Goal: Find contact information: Find contact information

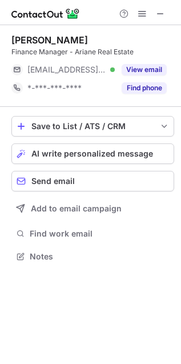
scroll to position [249, 181]
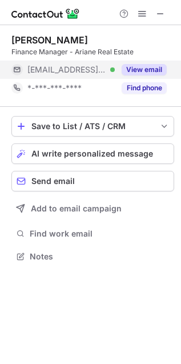
click at [129, 64] on button "View email" at bounding box center [144, 69] width 45 height 11
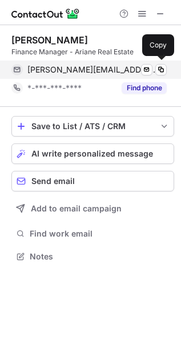
click at [70, 67] on span "m.abdulrahman@ariane.qa" at bounding box center [92, 70] width 131 height 10
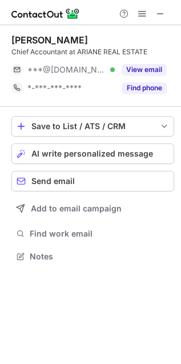
scroll to position [249, 181]
click at [158, 14] on span at bounding box center [160, 13] width 9 height 9
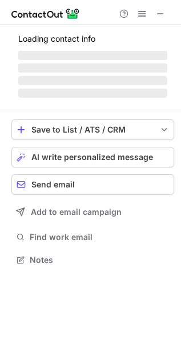
scroll to position [277, 181]
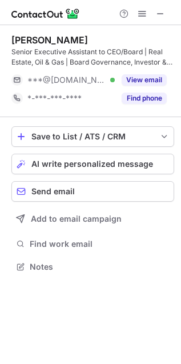
scroll to position [259, 181]
click at [82, 112] on div "[PERSON_NAME] Senior Executive Assistant to CEO/Board | Real Estate, Oil & Gas …" at bounding box center [92, 71] width 163 height 92
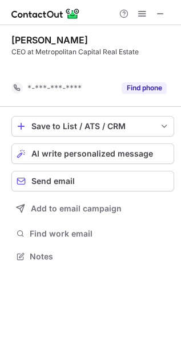
scroll to position [6, 6]
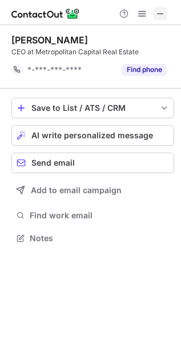
click at [160, 12] on span at bounding box center [160, 13] width 9 height 9
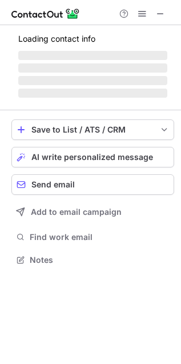
scroll to position [249, 181]
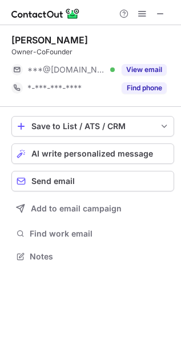
scroll to position [249, 181]
drag, startPoint x: 153, startPoint y: 17, endPoint x: 166, endPoint y: 19, distance: 12.7
click at [157, 18] on div at bounding box center [142, 14] width 55 height 14
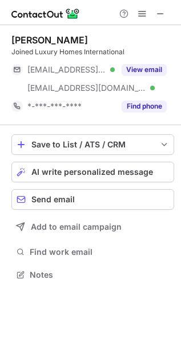
scroll to position [267, 181]
click at [152, 19] on div at bounding box center [90, 12] width 181 height 25
click at [157, 14] on span at bounding box center [160, 13] width 9 height 9
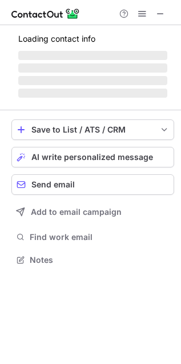
scroll to position [259, 181]
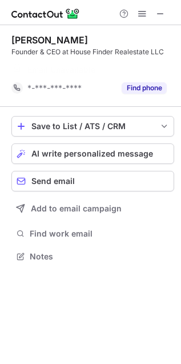
scroll to position [6, 6]
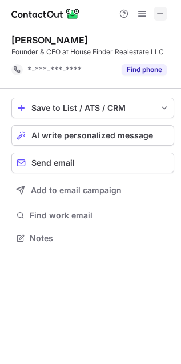
click at [156, 10] on button at bounding box center [161, 14] width 14 height 14
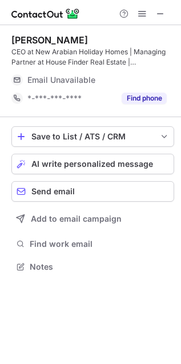
scroll to position [259, 181]
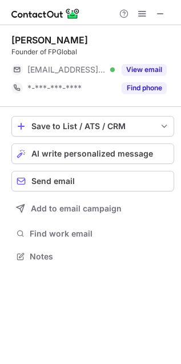
scroll to position [249, 181]
click at [164, 9] on span at bounding box center [160, 13] width 9 height 9
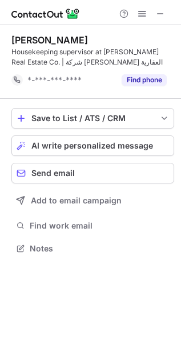
scroll to position [241, 181]
click at [164, 10] on span at bounding box center [160, 13] width 9 height 9
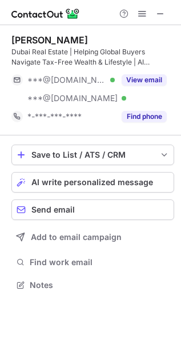
scroll to position [277, 181]
click at [159, 15] on span at bounding box center [160, 13] width 9 height 9
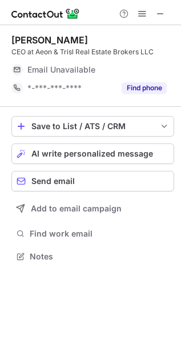
scroll to position [249, 181]
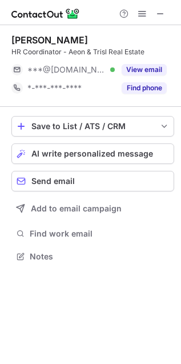
scroll to position [249, 181]
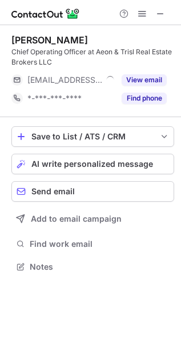
scroll to position [259, 181]
click at [158, 17] on span at bounding box center [160, 13] width 9 height 9
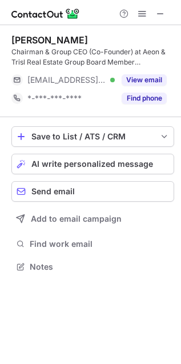
scroll to position [259, 181]
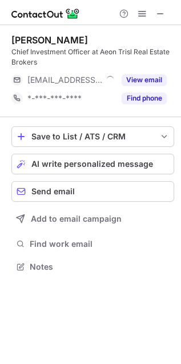
scroll to position [259, 181]
click at [160, 17] on span at bounding box center [160, 13] width 9 height 9
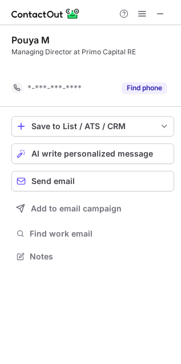
scroll to position [6, 6]
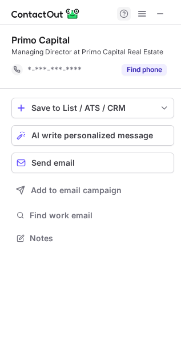
scroll to position [6, 6]
click at [153, 11] on div "Help & Support" at bounding box center [142, 14] width 55 height 14
click at [161, 13] on span at bounding box center [160, 13] width 9 height 9
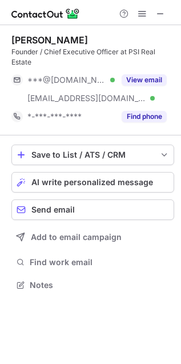
scroll to position [277, 181]
click at [160, 11] on span at bounding box center [160, 13] width 9 height 9
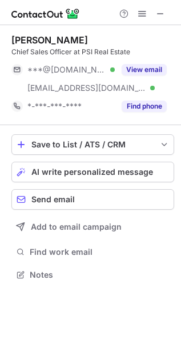
scroll to position [267, 181]
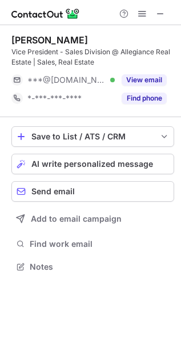
scroll to position [259, 181]
click at [156, 14] on span at bounding box center [160, 13] width 9 height 9
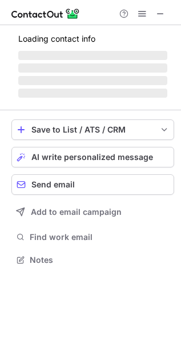
scroll to position [259, 181]
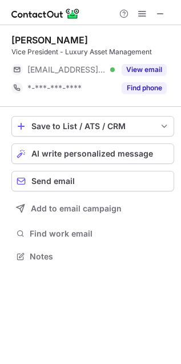
scroll to position [249, 181]
click at [162, 9] on span at bounding box center [160, 13] width 9 height 9
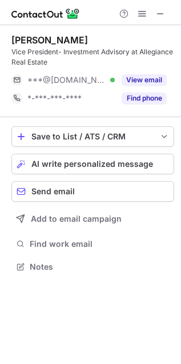
scroll to position [259, 181]
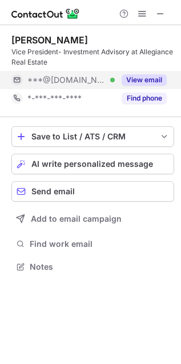
click at [128, 84] on button "View email" at bounding box center [144, 79] width 45 height 11
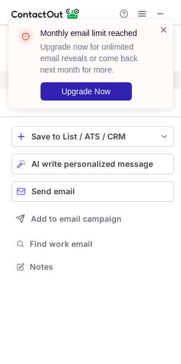
click at [163, 32] on span at bounding box center [164, 29] width 9 height 11
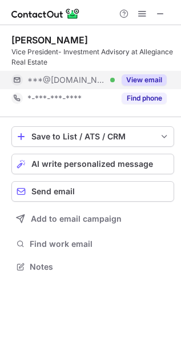
click at [170, 253] on div "Save to List / ATS / CRM List Select Lever Connect Greenhouse Connect Salesforc…" at bounding box center [92, 200] width 163 height 167
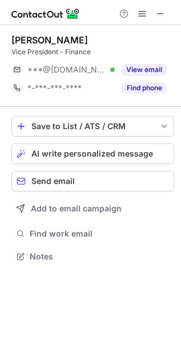
scroll to position [249, 181]
click at [162, 15] on span at bounding box center [160, 13] width 9 height 9
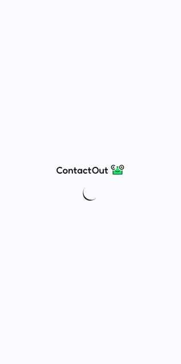
click at [168, 10] on div at bounding box center [90, 182] width 181 height 364
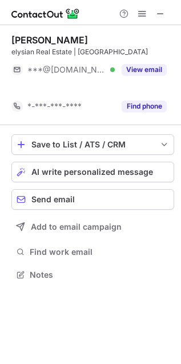
scroll to position [6, 6]
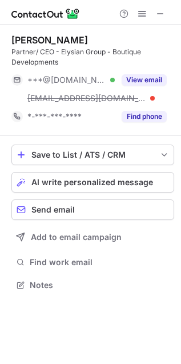
scroll to position [277, 181]
click at [157, 18] on span at bounding box center [160, 13] width 9 height 9
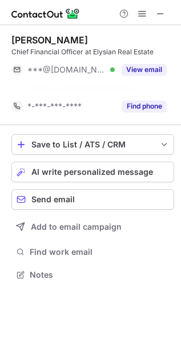
scroll to position [6, 6]
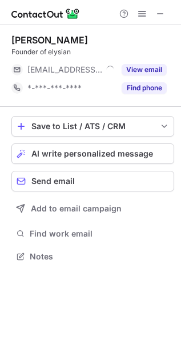
scroll to position [249, 181]
click at [157, 15] on span at bounding box center [160, 13] width 9 height 9
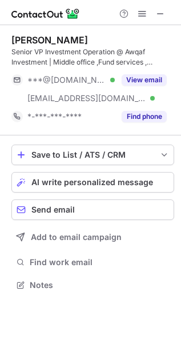
scroll to position [277, 181]
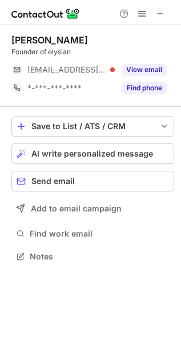
scroll to position [249, 181]
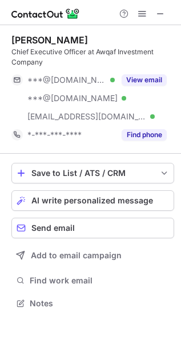
scroll to position [296, 181]
click at [163, 9] on span at bounding box center [160, 13] width 9 height 9
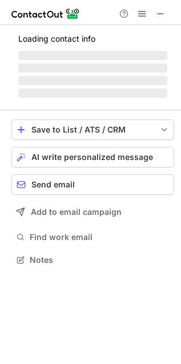
scroll to position [277, 181]
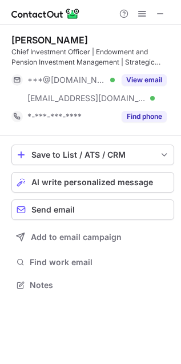
scroll to position [277, 181]
click at [159, 13] on span at bounding box center [160, 13] width 9 height 9
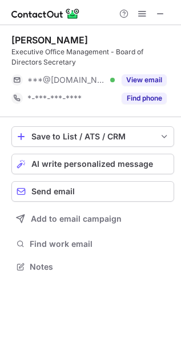
scroll to position [259, 181]
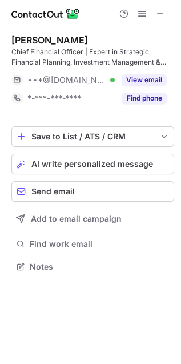
scroll to position [259, 181]
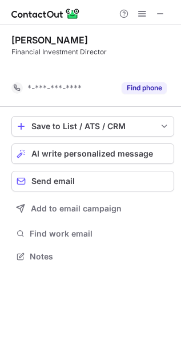
scroll to position [6, 6]
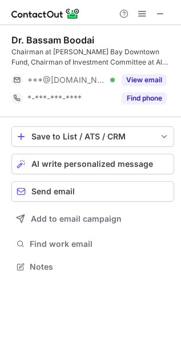
scroll to position [6, 6]
click at [158, 15] on span at bounding box center [160, 13] width 9 height 9
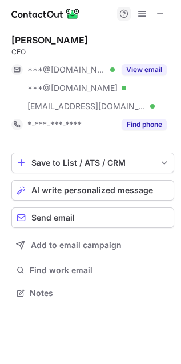
scroll to position [285, 181]
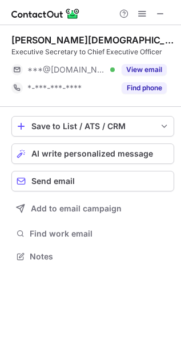
scroll to position [249, 181]
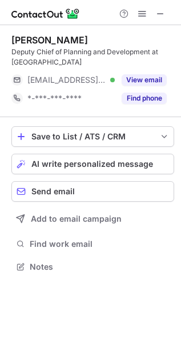
scroll to position [259, 181]
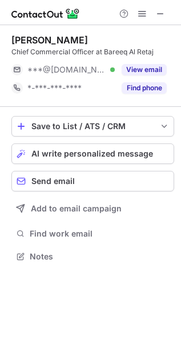
scroll to position [249, 181]
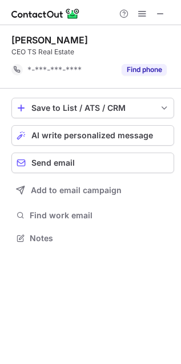
scroll to position [6, 6]
drag, startPoint x: 160, startPoint y: 9, endPoint x: 12, endPoint y: 96, distance: 172.0
click at [161, 9] on span at bounding box center [160, 13] width 9 height 9
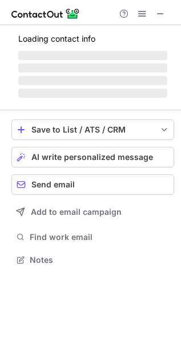
scroll to position [267, 181]
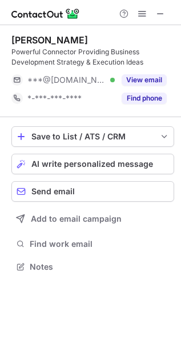
scroll to position [259, 181]
click at [158, 15] on span at bounding box center [160, 13] width 9 height 9
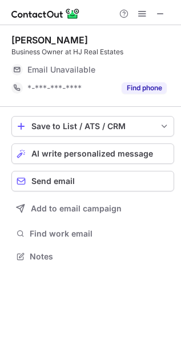
scroll to position [249, 181]
click at [158, 13] on span at bounding box center [160, 13] width 9 height 9
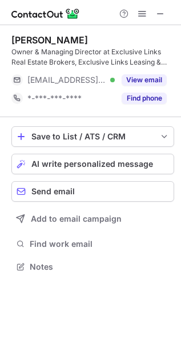
scroll to position [259, 181]
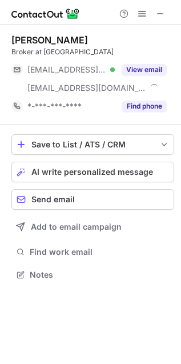
scroll to position [267, 181]
click at [157, 13] on span at bounding box center [160, 13] width 9 height 9
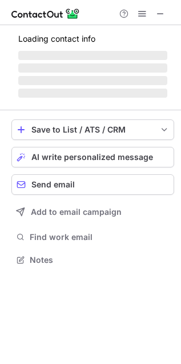
scroll to position [259, 181]
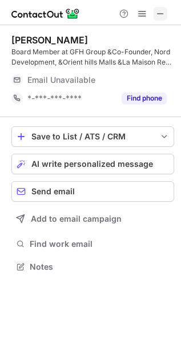
click at [161, 14] on span at bounding box center [160, 13] width 9 height 9
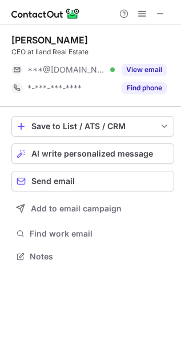
scroll to position [249, 181]
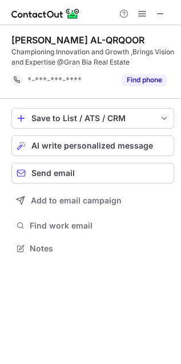
scroll to position [241, 181]
click at [163, 15] on span at bounding box center [160, 13] width 9 height 9
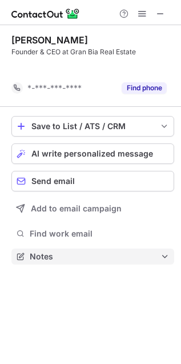
scroll to position [6, 6]
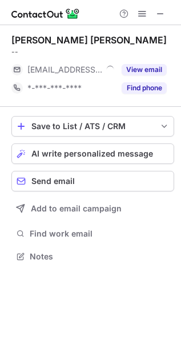
scroll to position [249, 181]
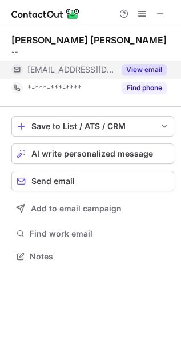
click at [132, 66] on button "View email" at bounding box center [144, 69] width 45 height 11
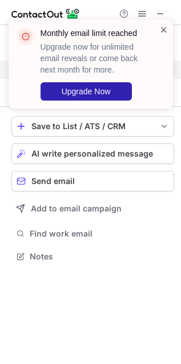
click at [165, 31] on span at bounding box center [164, 29] width 9 height 11
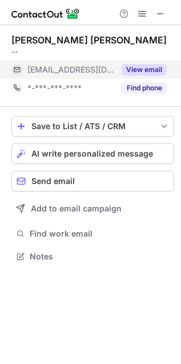
click at [157, 15] on div "Monthly email limit reached Upgrade now for unlimited email reveals or come bac…" at bounding box center [90, 68] width 183 height 121
click at [159, 15] on div "Monthly email limit reached Upgrade now for unlimited email reveals or come bac…" at bounding box center [90, 19] width 183 height 23
click at [159, 15] on span at bounding box center [160, 13] width 9 height 9
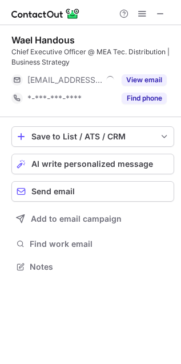
scroll to position [259, 181]
click at [156, 11] on span at bounding box center [160, 13] width 9 height 9
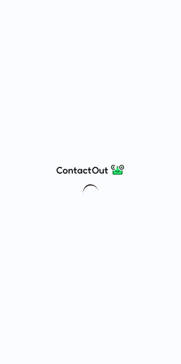
click at [160, 13] on div at bounding box center [90, 182] width 181 height 364
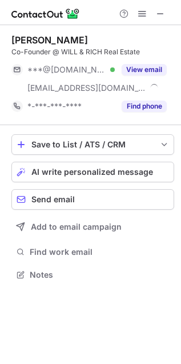
scroll to position [267, 181]
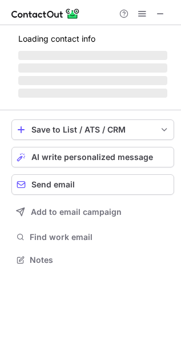
scroll to position [259, 181]
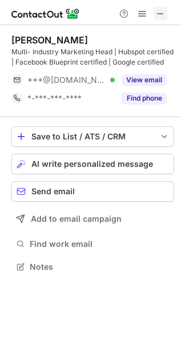
click at [158, 10] on span at bounding box center [160, 13] width 9 height 9
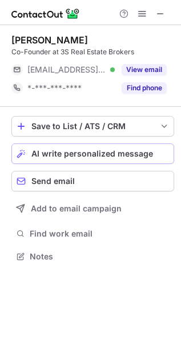
scroll to position [249, 181]
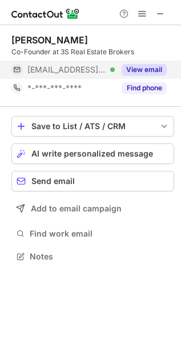
click at [158, 66] on button "View email" at bounding box center [144, 69] width 45 height 11
click at [157, 15] on span at bounding box center [160, 13] width 9 height 9
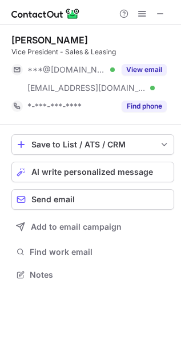
scroll to position [267, 181]
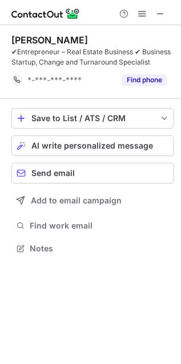
scroll to position [241, 181]
click at [166, 7] on button at bounding box center [161, 14] width 14 height 14
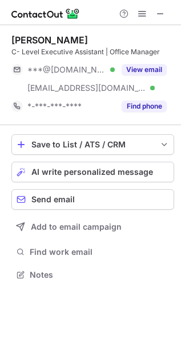
scroll to position [267, 181]
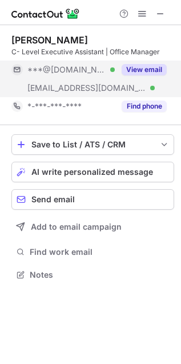
click at [142, 61] on div "View email" at bounding box center [141, 70] width 52 height 18
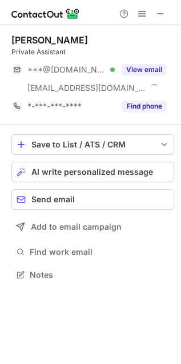
scroll to position [267, 181]
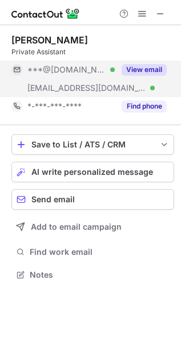
click at [140, 76] on div "View email" at bounding box center [141, 70] width 52 height 18
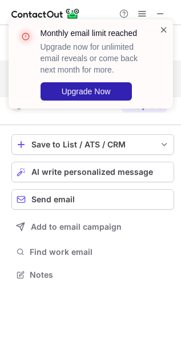
click at [165, 33] on span at bounding box center [164, 29] width 9 height 11
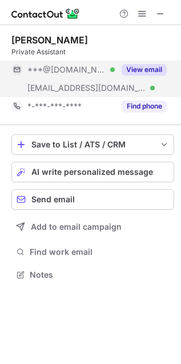
click at [155, 18] on div "Monthly email limit reached Upgrade now for unlimited email reveals or come bac…" at bounding box center [90, 68] width 183 height 121
click at [160, 15] on div "Monthly email limit reached Upgrade now for unlimited email reveals or come bac…" at bounding box center [90, 68] width 183 height 121
click at [156, 15] on span at bounding box center [160, 13] width 9 height 9
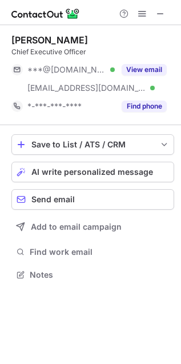
scroll to position [267, 181]
click at [158, 15] on span at bounding box center [160, 13] width 9 height 9
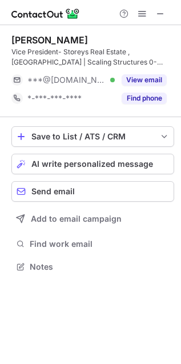
scroll to position [259, 181]
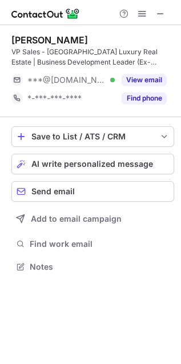
scroll to position [259, 181]
click at [160, 13] on span at bounding box center [160, 13] width 9 height 9
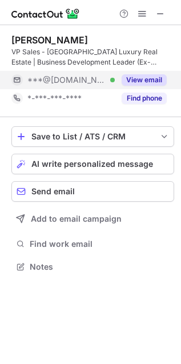
click at [112, 79] on div "***@gmail.com Verified" at bounding box center [71, 80] width 88 height 10
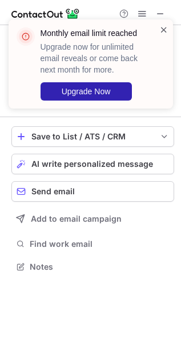
click at [164, 35] on span at bounding box center [164, 29] width 9 height 11
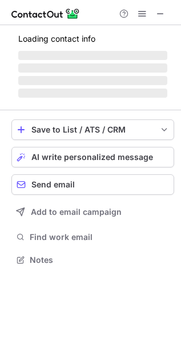
scroll to position [277, 181]
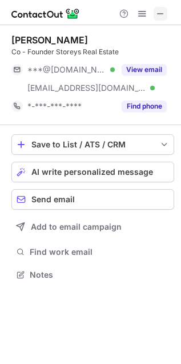
click at [154, 15] on button at bounding box center [161, 14] width 14 height 14
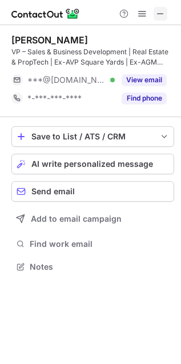
scroll to position [259, 181]
click at [159, 15] on span at bounding box center [160, 13] width 9 height 9
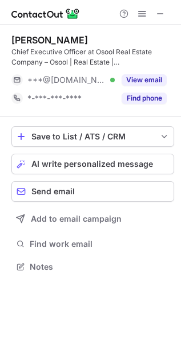
scroll to position [259, 181]
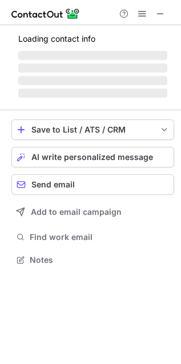
scroll to position [249, 181]
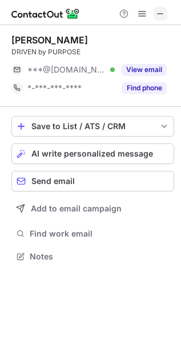
drag, startPoint x: 153, startPoint y: 12, endPoint x: 165, endPoint y: 21, distance: 14.8
click at [155, 13] on div at bounding box center [142, 14] width 55 height 14
click at [162, 13] on span at bounding box center [160, 13] width 9 height 9
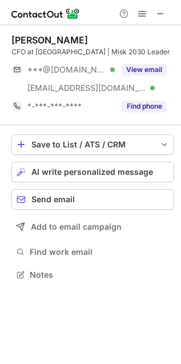
scroll to position [267, 181]
click at [155, 14] on button at bounding box center [161, 14] width 14 height 14
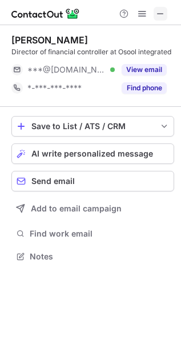
scroll to position [249, 181]
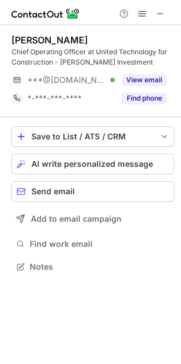
scroll to position [259, 181]
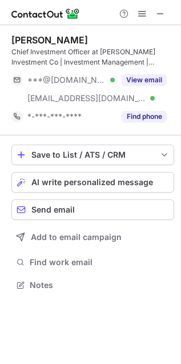
scroll to position [277, 181]
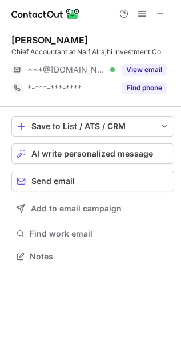
scroll to position [249, 181]
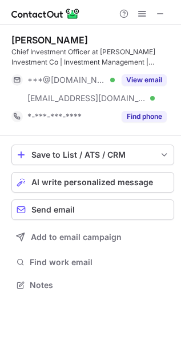
scroll to position [277, 181]
drag, startPoint x: 141, startPoint y: 81, endPoint x: 149, endPoint y: 14, distance: 66.9
click at [149, 14] on div "Abdul Rahman Hallak Chief Investment Officer at Naif Alrajhi Investment Co | In…" at bounding box center [90, 182] width 181 height 364
click at [158, 13] on span at bounding box center [160, 13] width 9 height 9
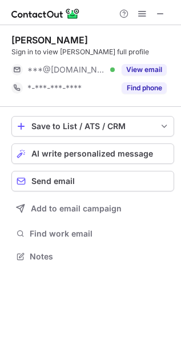
scroll to position [249, 181]
click at [161, 14] on span at bounding box center [160, 13] width 9 height 9
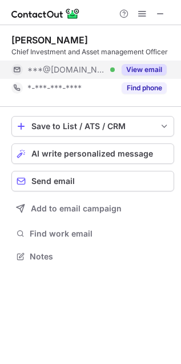
scroll to position [249, 181]
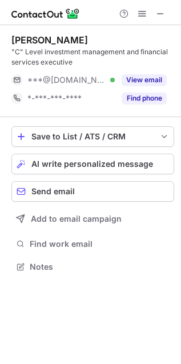
scroll to position [259, 181]
drag, startPoint x: 155, startPoint y: 12, endPoint x: 115, endPoint y: 20, distance: 40.8
click at [157, 13] on button at bounding box center [161, 14] width 14 height 14
